Goal: Ask a question

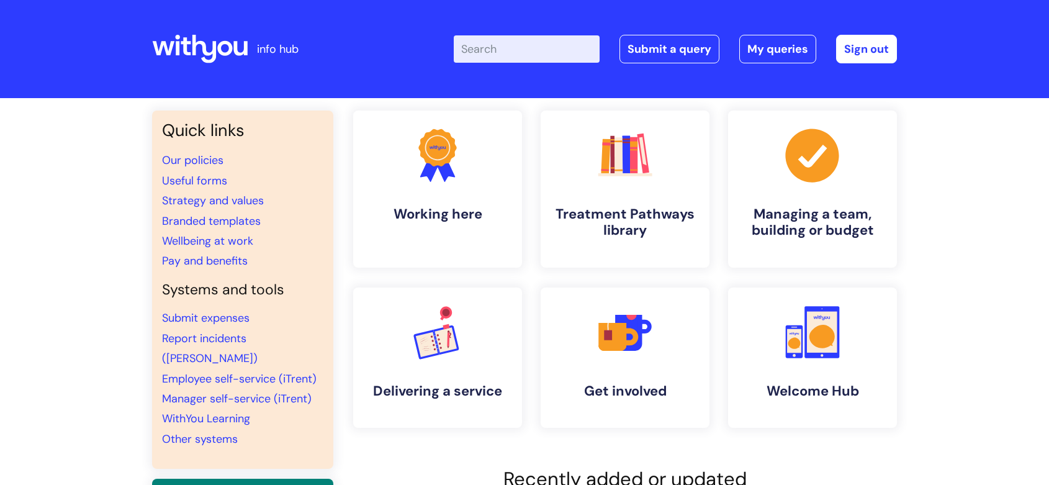
scroll to position [275, 0]
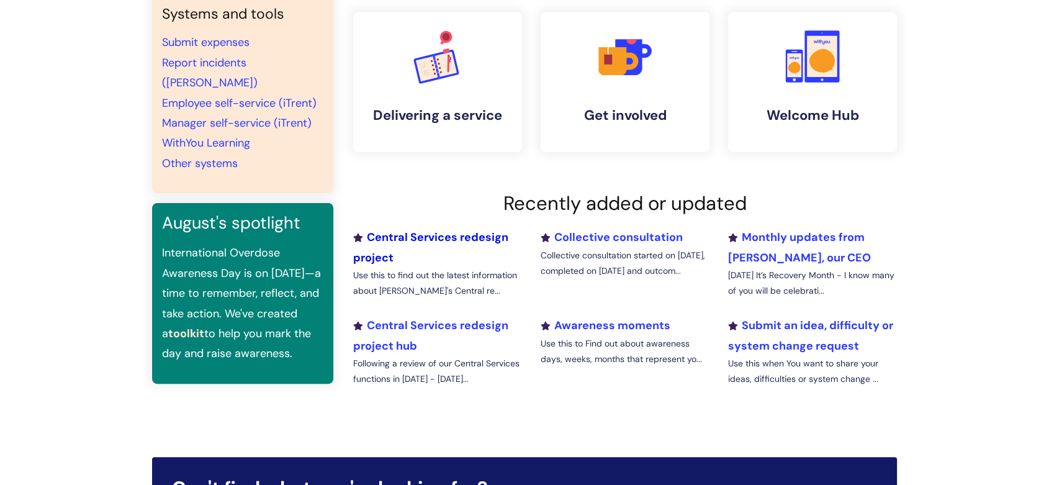
click at [439, 236] on link "Central Services redesign project" at bounding box center [430, 247] width 155 height 35
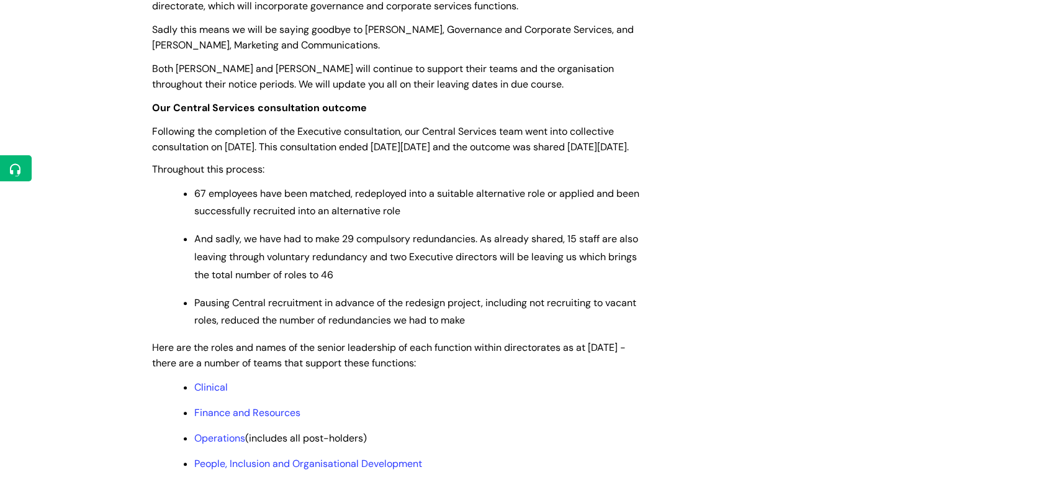
scroll to position [896, 0]
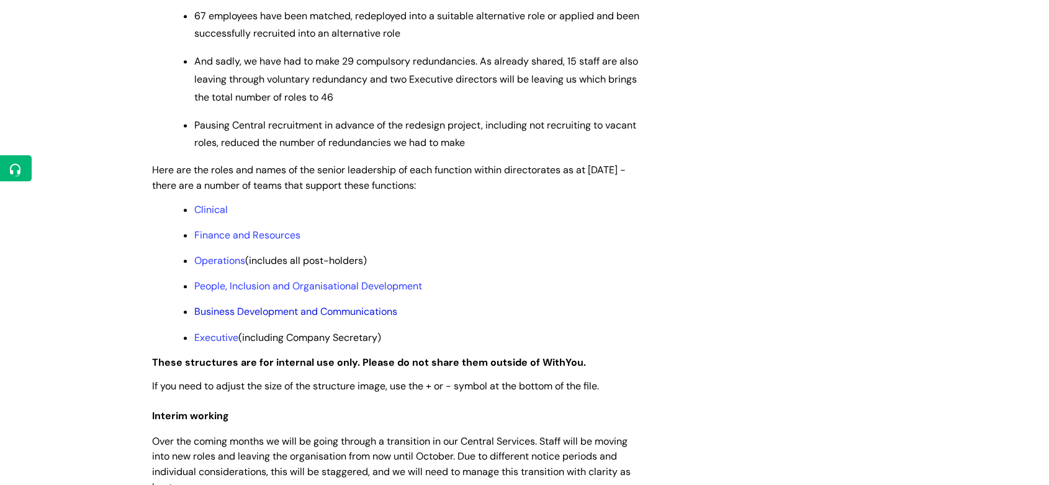
click at [259, 318] on link "Business Development and Communications" at bounding box center [295, 311] width 203 height 13
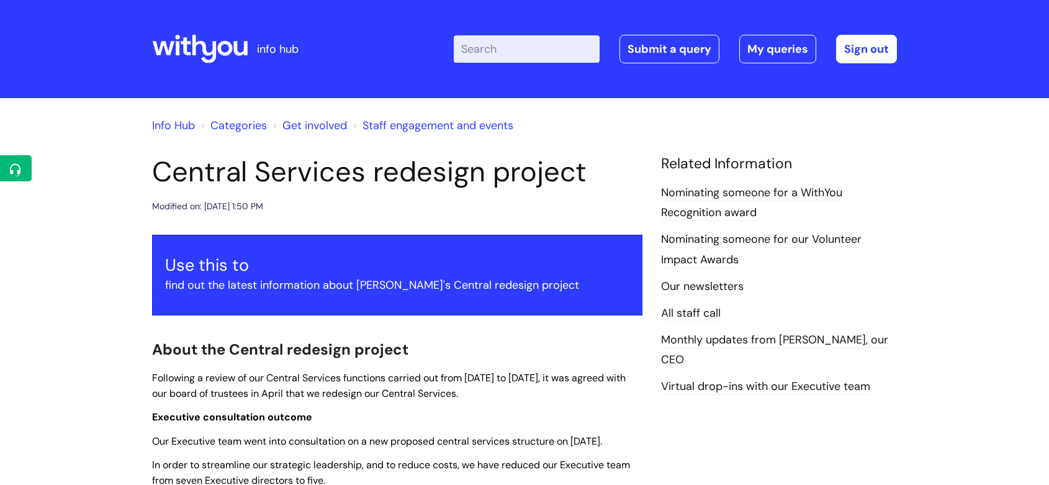
scroll to position [896, 0]
drag, startPoint x: 209, startPoint y: 61, endPoint x: 457, endPoint y: 153, distance: 264.1
click at [210, 61] on icon at bounding box center [204, 49] width 24 height 29
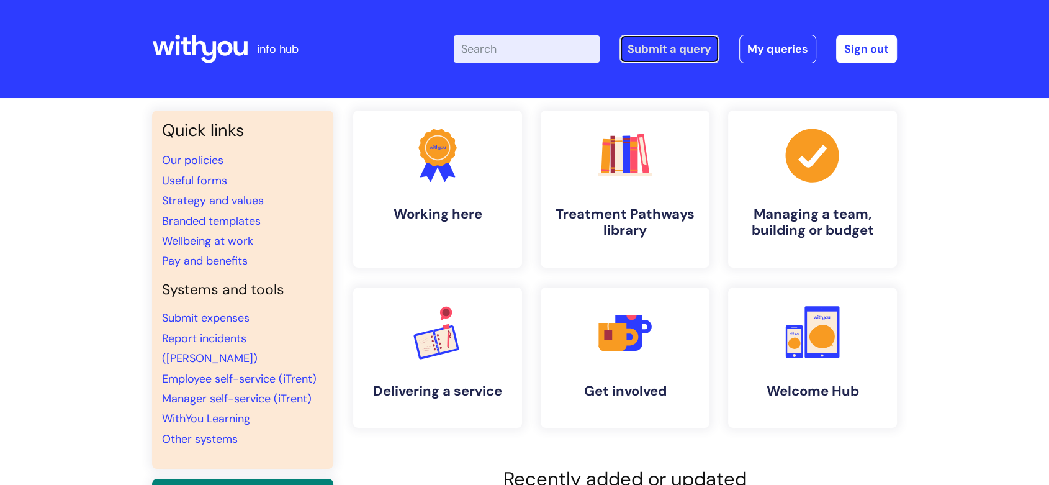
click at [699, 47] on link "Submit a query" at bounding box center [669, 49] width 100 height 29
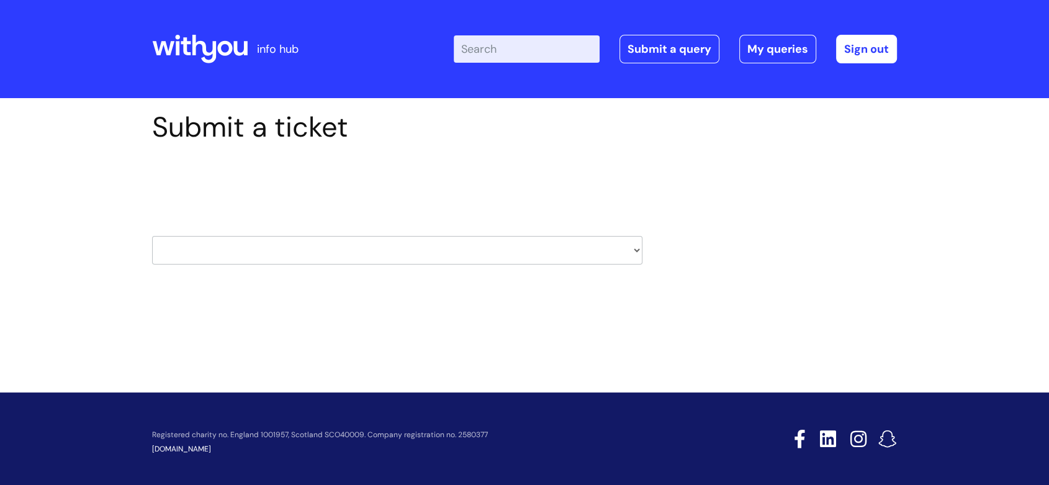
click at [413, 245] on select "HR / People IT and Support Clinical Drug Alerts Finance Accounts Data Support T…" at bounding box center [397, 250] width 490 height 29
select select "external_communications"
click at [152, 236] on select "HR / People IT and Support Clinical Drug Alerts Finance Accounts Data Support T…" at bounding box center [397, 250] width 490 height 29
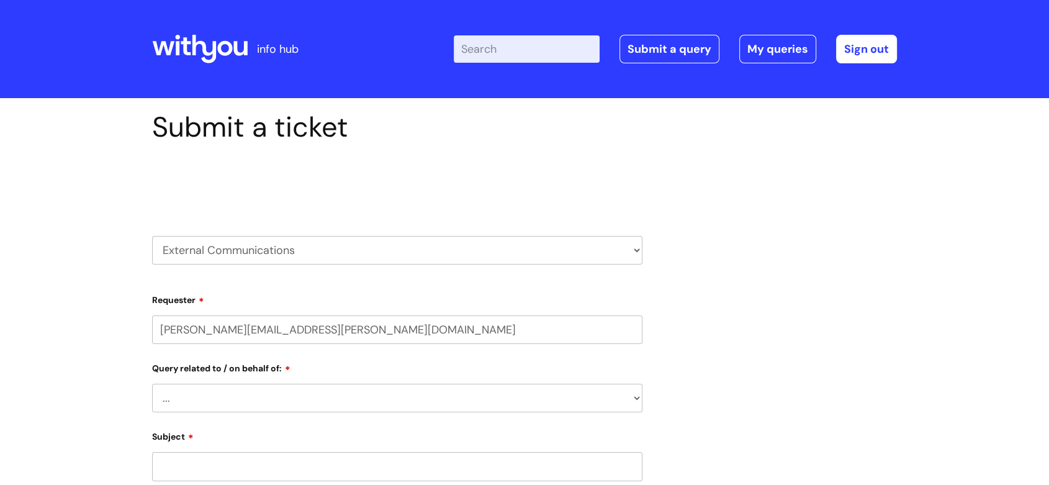
click at [530, 401] on select "... Brand or Brand Centre Website Queries (all regions) All Scottish Services I…" at bounding box center [397, 397] width 490 height 29
click at [834, 293] on div "Submit a ticket Select issue type HR / People IT and Support Clinical Drug Aler…" at bounding box center [524, 432] width 763 height 645
click at [357, 401] on select "... Brand or Brand Centre Website Queries (all regions) All Scottish Services I…" at bounding box center [397, 397] width 490 height 29
click at [665, 349] on div "Submit a ticket Select issue type HR / People IT and Support Clinical Drug Aler…" at bounding box center [524, 432] width 763 height 645
